Goal: Information Seeking & Learning: Learn about a topic

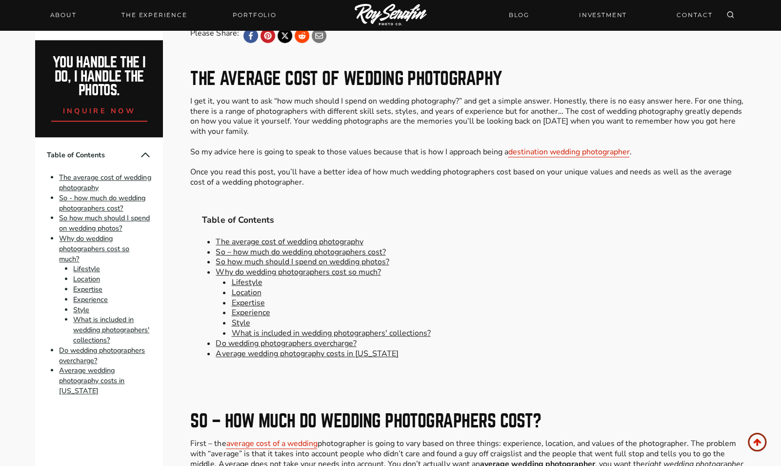
scroll to position [341, 0]
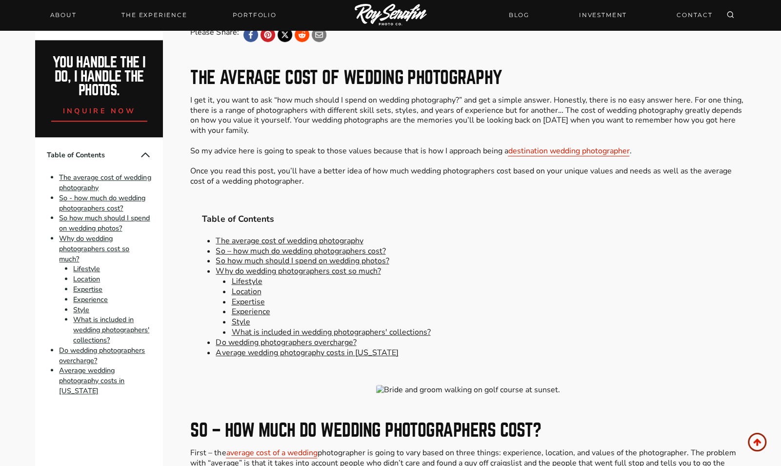
click at [244, 320] on link "Style" at bounding box center [240, 321] width 19 height 11
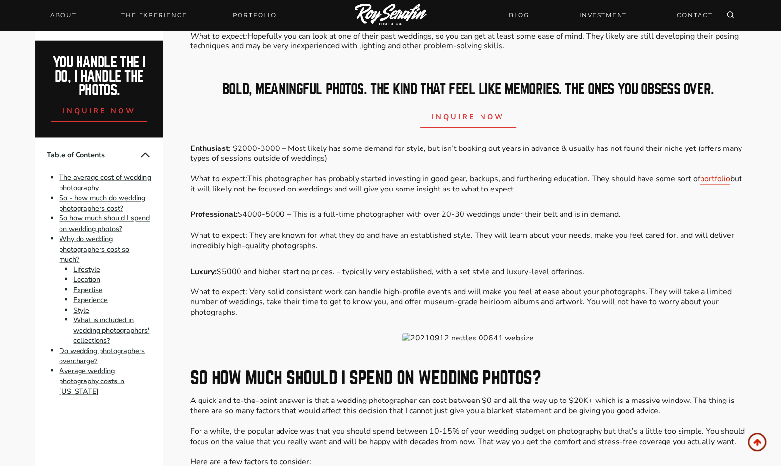
scroll to position [947, 0]
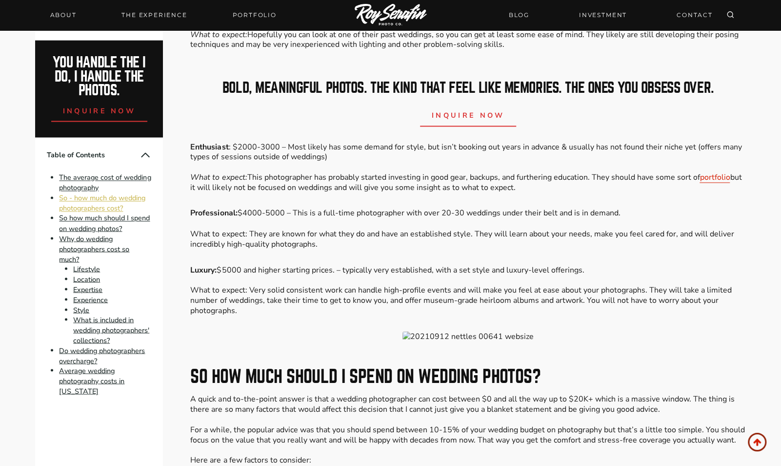
click at [104, 209] on link "So - how much do wedding photographers cost?" at bounding box center [102, 203] width 86 height 20
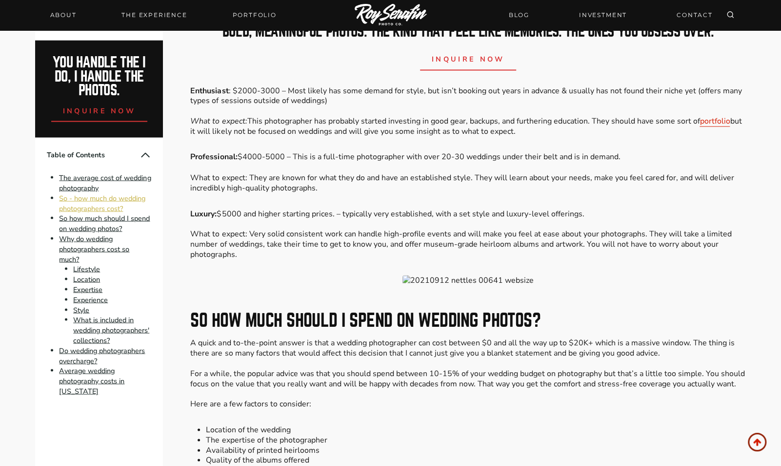
scroll to position [1007, 0]
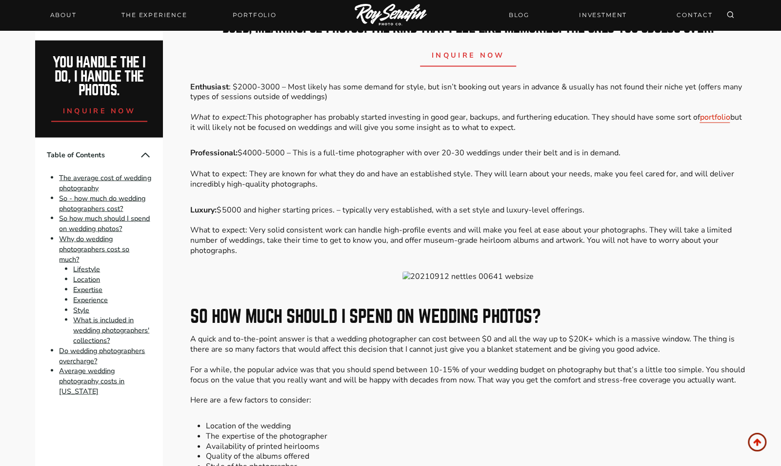
click at [89, 378] on link "Average wedding photography costs in [US_STATE]" at bounding box center [91, 381] width 65 height 30
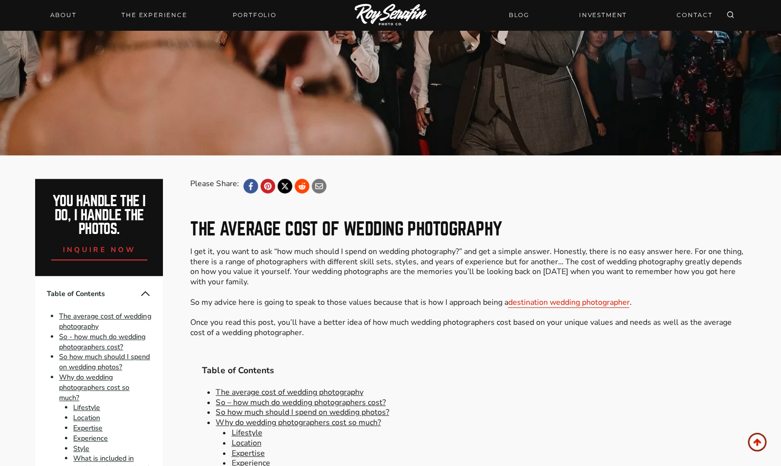
scroll to position [189, 0]
click at [248, 13] on link "Portfolio" at bounding box center [254, 15] width 56 height 14
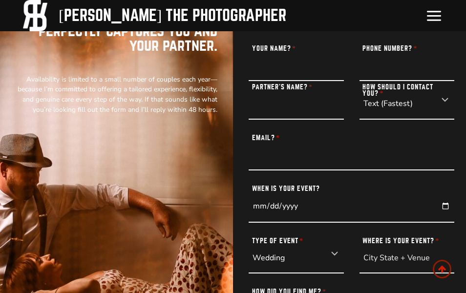
scroll to position [1073, 0]
